Goal: Task Accomplishment & Management: Complete application form

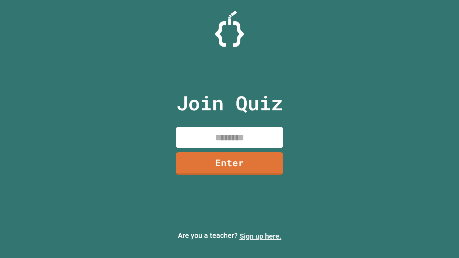
click at [260, 236] on link "Sign up here." at bounding box center [261, 236] width 42 height 9
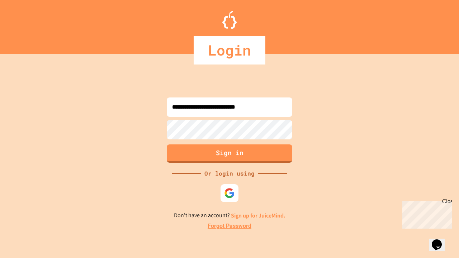
type input "**********"
